Goal: Task Accomplishment & Management: Use online tool/utility

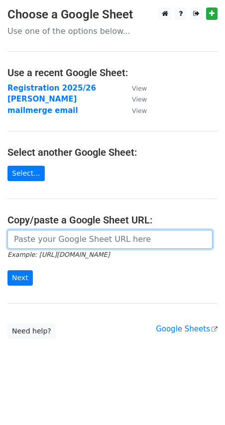
click at [40, 245] on input "url" at bounding box center [109, 239] width 205 height 19
paste input "https://docs.google.com/spreadsheets/d/1Lfue2JcV0OlifIP8RXhYKbJoTvCuHLqXqJc6Wsy…"
type input "https://docs.google.com/spreadsheets/d/1Lfue2JcV0OlifIP8RXhYKbJoTvCuHLqXqJc6Wsy…"
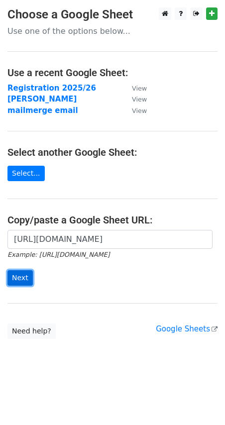
scroll to position [0, 0]
click at [26, 278] on input "Next" at bounding box center [19, 277] width 25 height 15
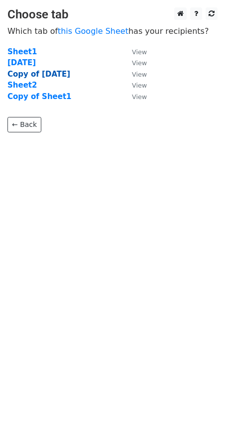
click at [45, 77] on strong "Copy of [DATE]" at bounding box center [38, 74] width 63 height 9
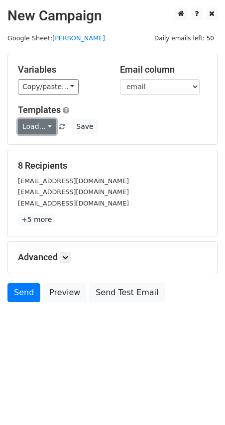
click at [51, 121] on link "Load..." at bounding box center [37, 126] width 38 height 15
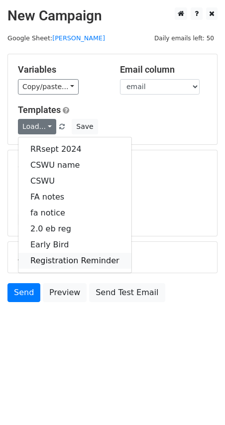
click at [71, 255] on link "Registration Reminder" at bounding box center [74, 261] width 113 height 16
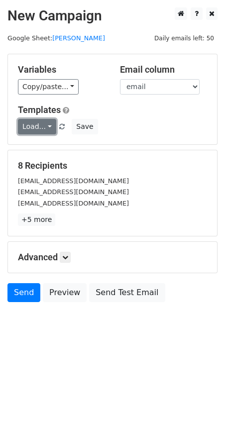
click at [46, 122] on link "Load..." at bounding box center [37, 126] width 38 height 15
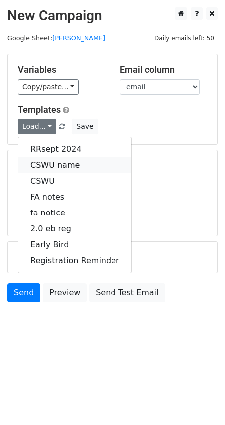
click at [78, 162] on link "CSWU name" at bounding box center [74, 165] width 113 height 16
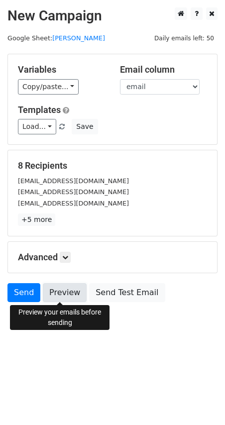
click at [68, 290] on link "Preview" at bounding box center [65, 292] width 44 height 19
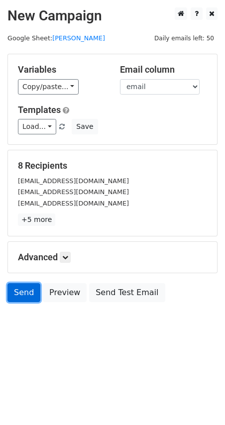
click at [30, 288] on link "Send" at bounding box center [23, 292] width 33 height 19
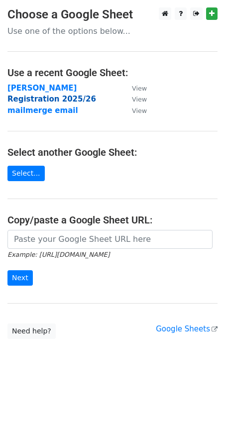
click at [31, 100] on strong "Registration 2025/26" at bounding box center [51, 99] width 89 height 9
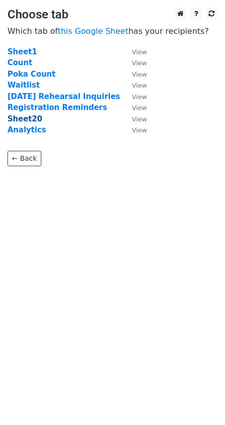
click at [29, 117] on strong "Sheet20" at bounding box center [24, 118] width 35 height 9
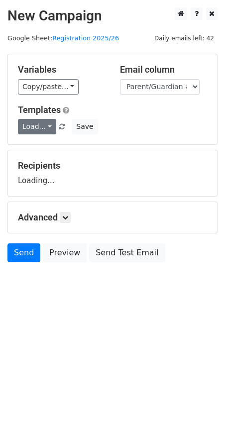
click at [40, 125] on link "Load..." at bounding box center [37, 126] width 38 height 15
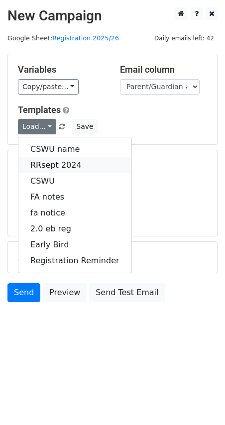
click at [55, 164] on link "RRsept 2024" at bounding box center [74, 165] width 113 height 16
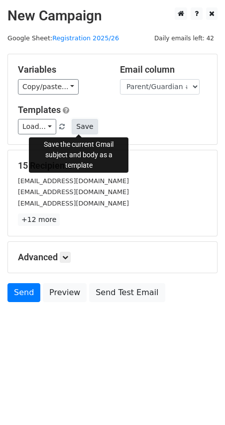
click at [73, 124] on button "Save" at bounding box center [85, 126] width 26 height 15
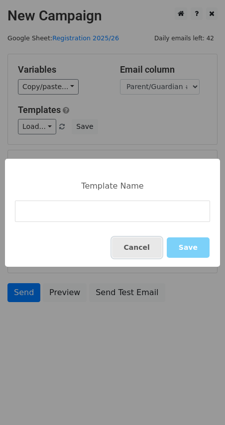
click at [137, 249] on button "Cancel" at bounding box center [137, 247] width 50 height 20
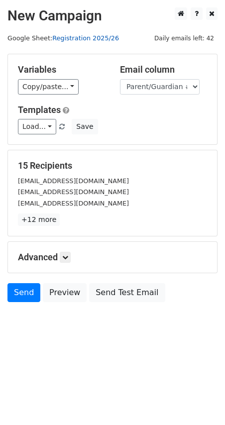
click at [83, 36] on link "Registration 2025/26" at bounding box center [85, 37] width 67 height 7
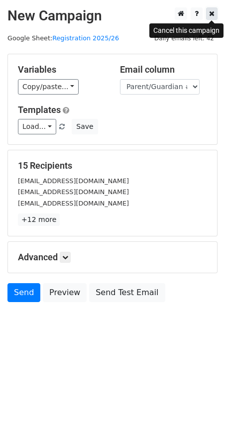
click at [211, 16] on icon at bounding box center [211, 13] width 5 height 7
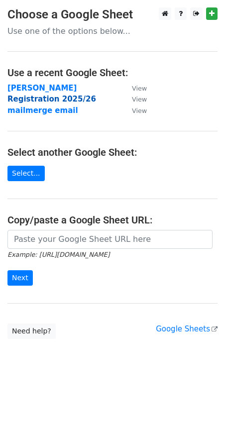
click at [52, 96] on strong "Registration 2025/26" at bounding box center [51, 99] width 89 height 9
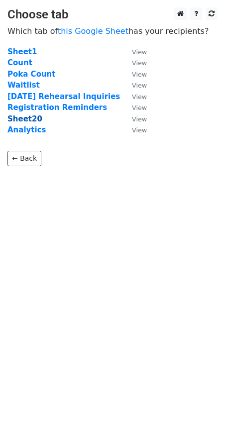
click at [19, 114] on strong "Sheet20" at bounding box center [24, 118] width 35 height 9
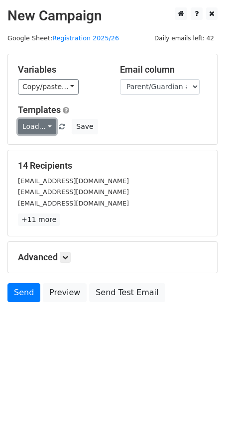
click at [47, 121] on link "Load..." at bounding box center [37, 126] width 38 height 15
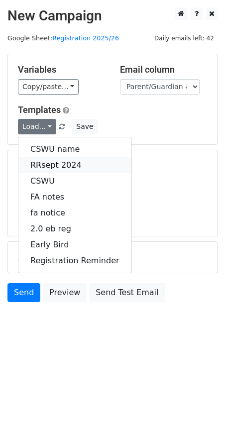
click at [77, 164] on link "RRsept 2024" at bounding box center [74, 165] width 113 height 16
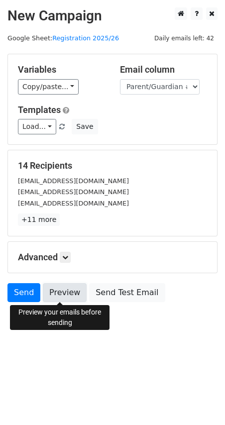
click at [75, 293] on link "Preview" at bounding box center [65, 292] width 44 height 19
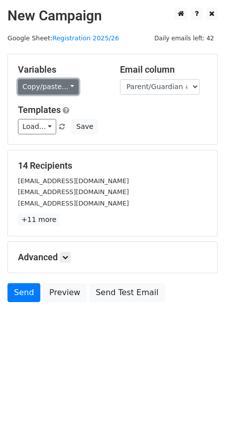
click at [57, 88] on link "Copy/paste..." at bounding box center [48, 86] width 61 height 15
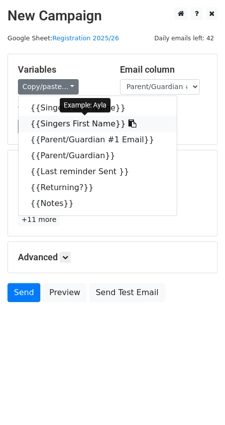
click at [107, 122] on link "{{Singers First Name}}" at bounding box center [97, 124] width 158 height 16
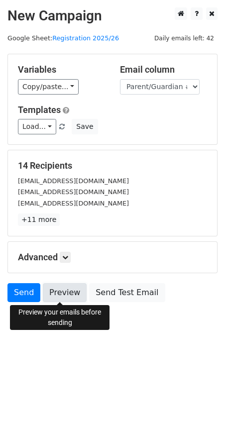
click at [58, 289] on link "Preview" at bounding box center [65, 292] width 44 height 19
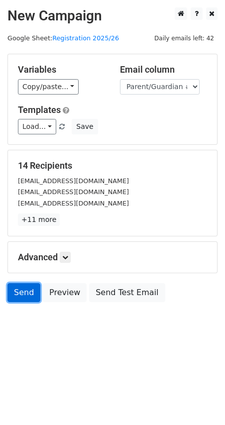
click at [20, 291] on link "Send" at bounding box center [23, 292] width 33 height 19
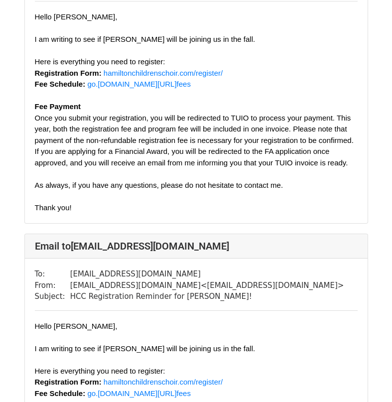
scroll to position [199, 0]
